Goal: Task Accomplishment & Management: Use online tool/utility

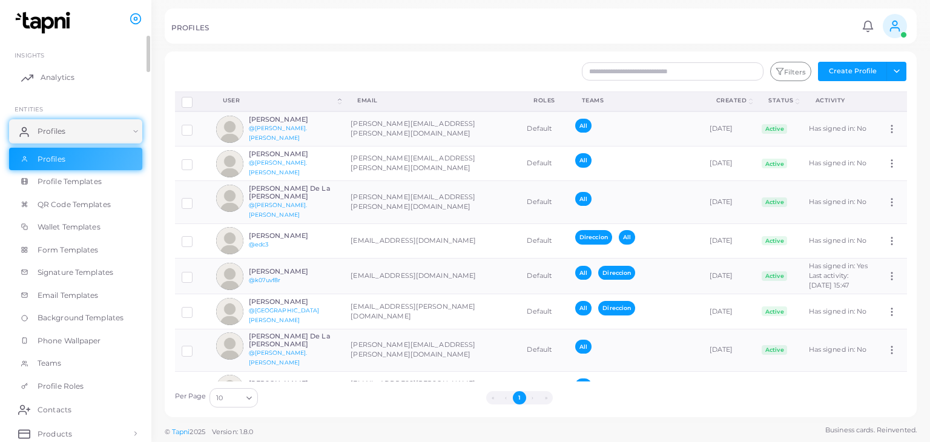
click at [74, 74] on link "Analytics" at bounding box center [75, 77] width 133 height 24
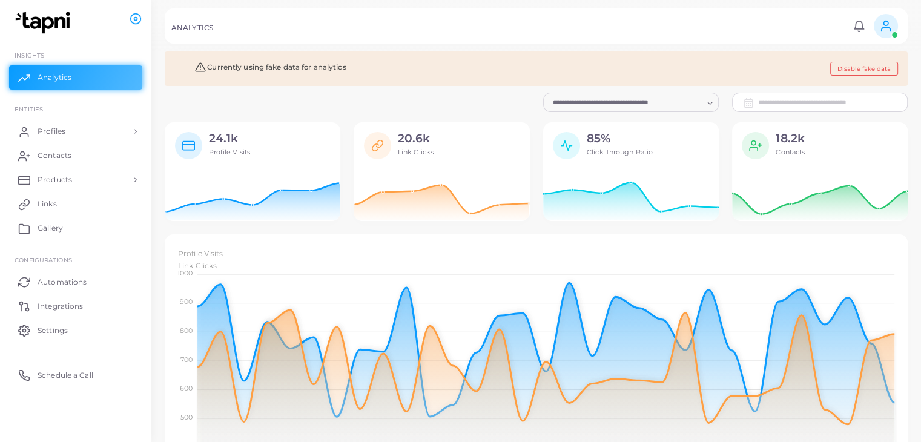
click at [708, 441] on html "**********" at bounding box center [460, 221] width 921 height 442
drag, startPoint x: 360, startPoint y: 25, endPoint x: 323, endPoint y: 13, distance: 38.3
click at [358, 25] on div "ANALYTICS" at bounding box center [510, 30] width 678 height 12
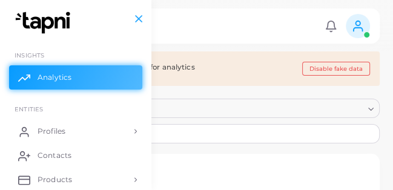
scroll to position [10, 10]
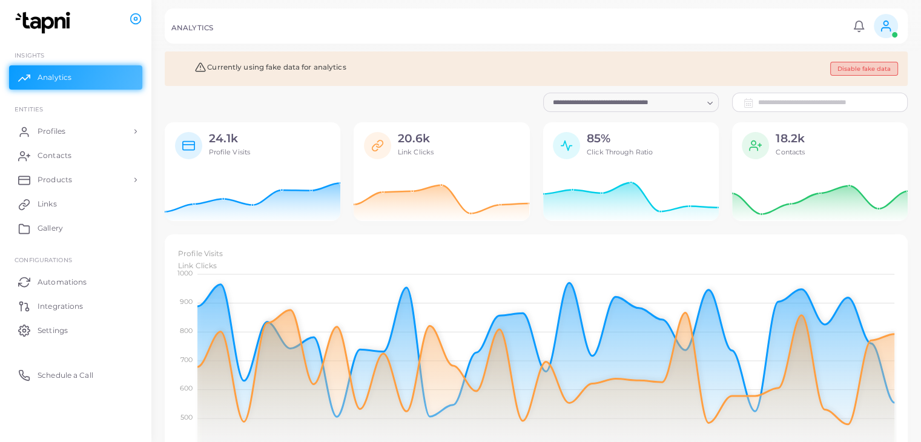
click at [884, 65] on button "Disable fake data" at bounding box center [864, 69] width 68 height 14
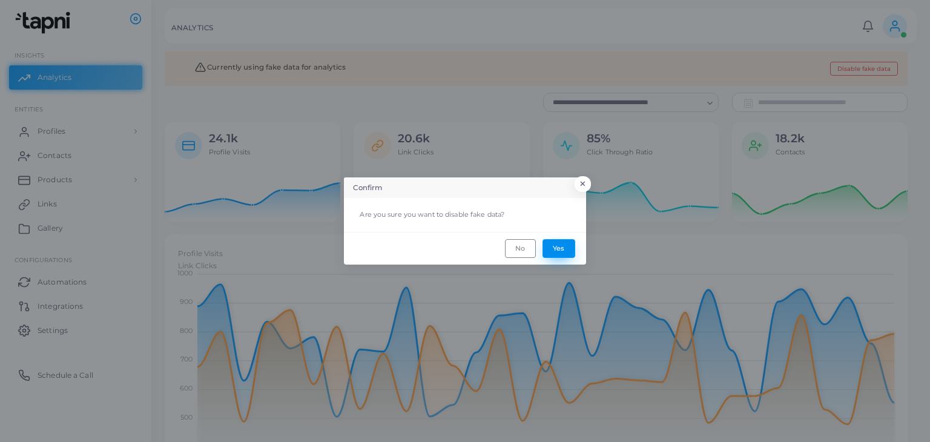
click at [558, 246] on button "Yes" at bounding box center [559, 248] width 33 height 18
